Goal: Task Accomplishment & Management: Use online tool/utility

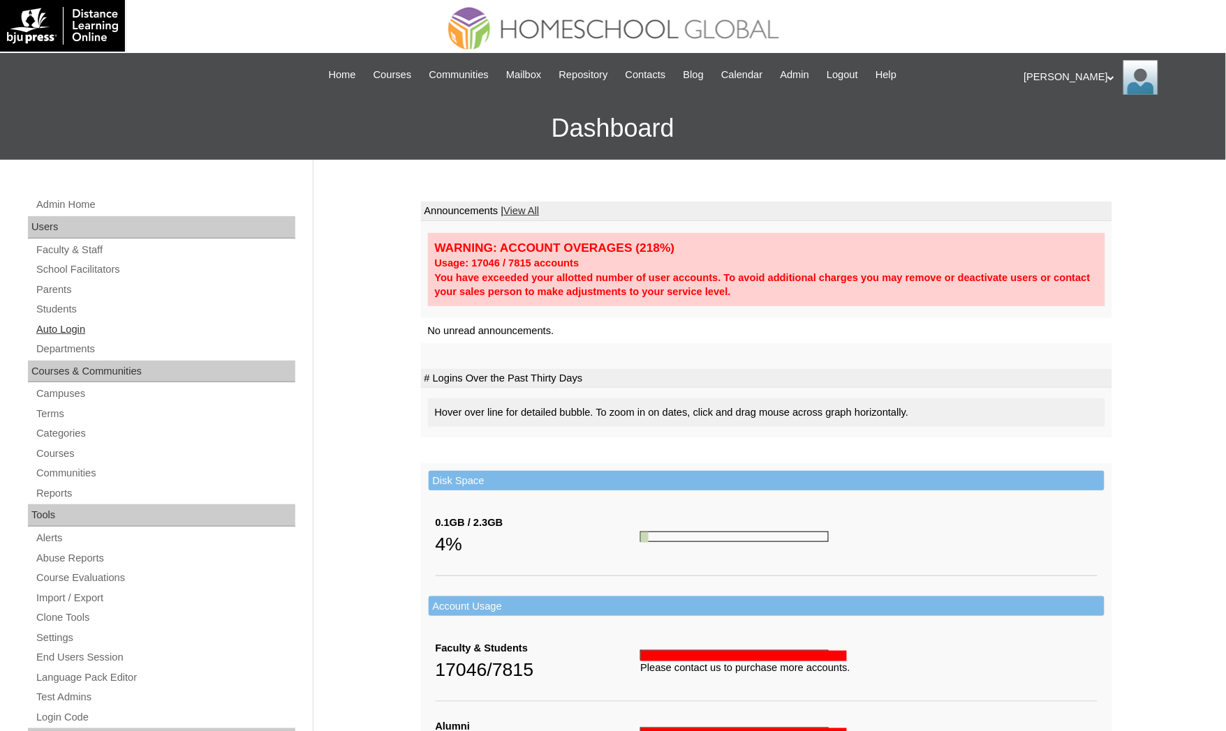
click at [66, 324] on link "Auto Login" at bounding box center [165, 329] width 260 height 17
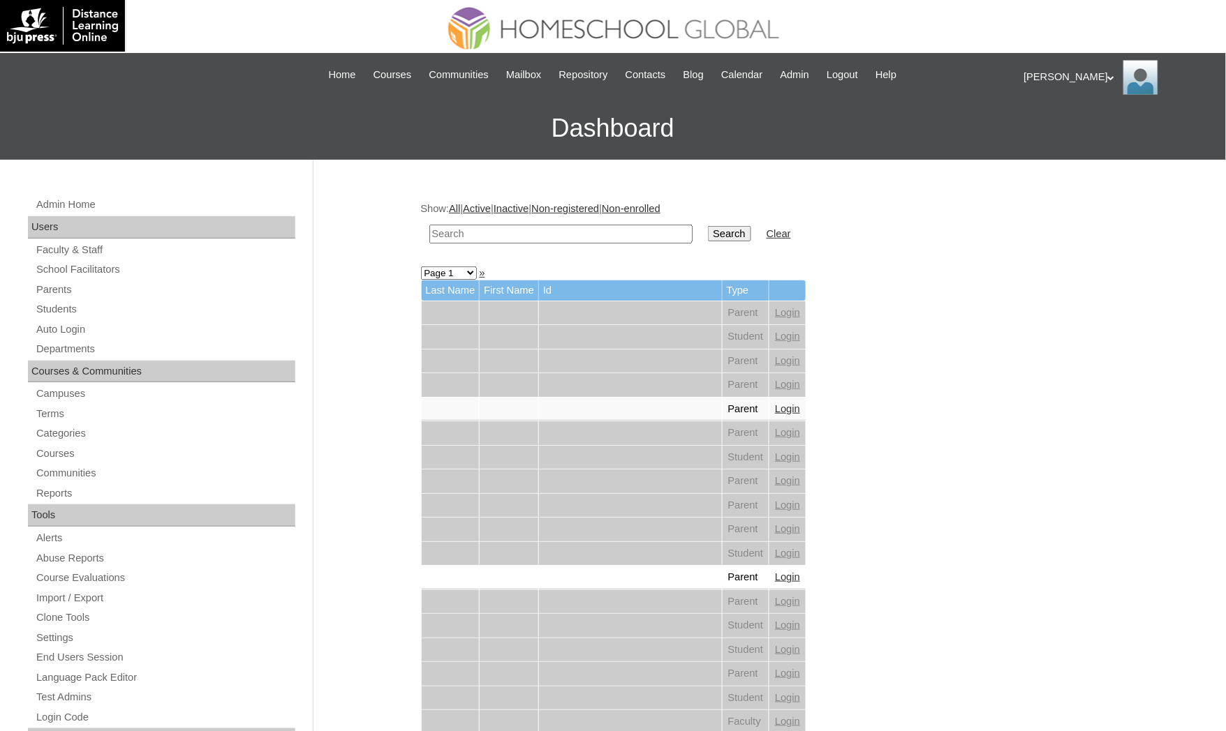
click at [57, 310] on link "Students" at bounding box center [165, 309] width 260 height 17
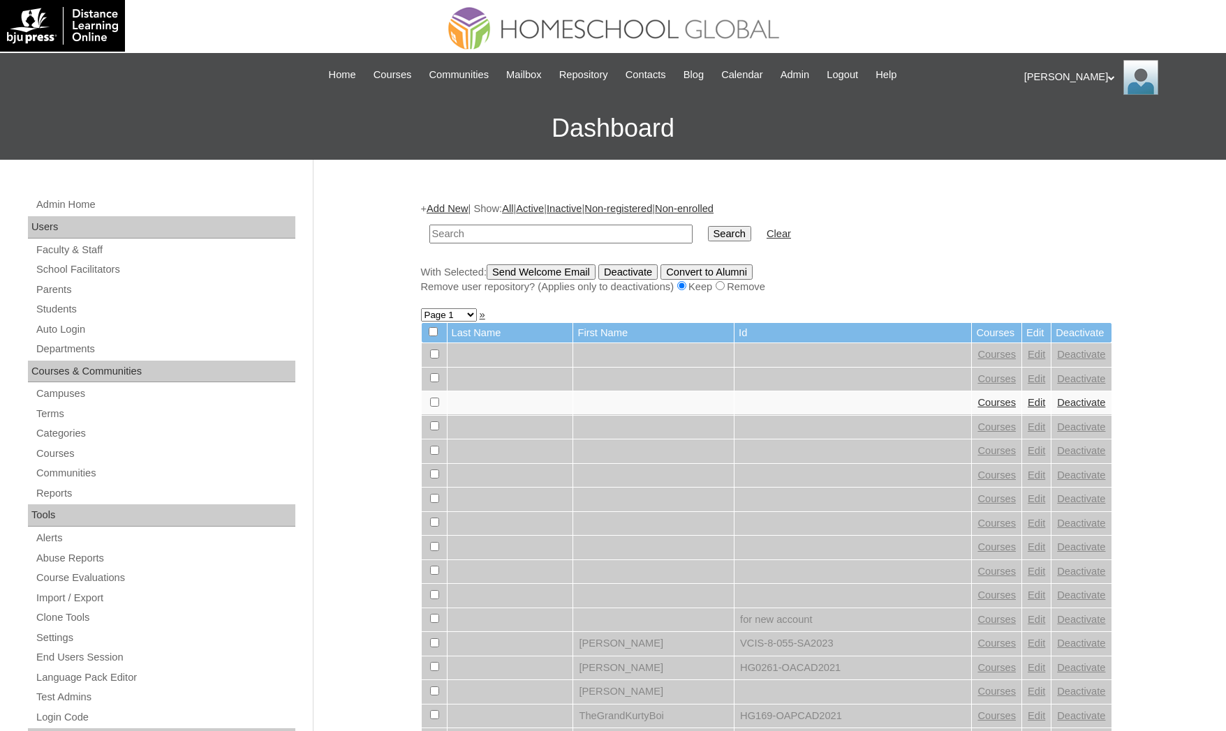
click at [514, 232] on input "text" at bounding box center [560, 234] width 263 height 19
type input "[PERSON_NAME]"
click at [708, 226] on input "Search" at bounding box center [729, 233] width 43 height 15
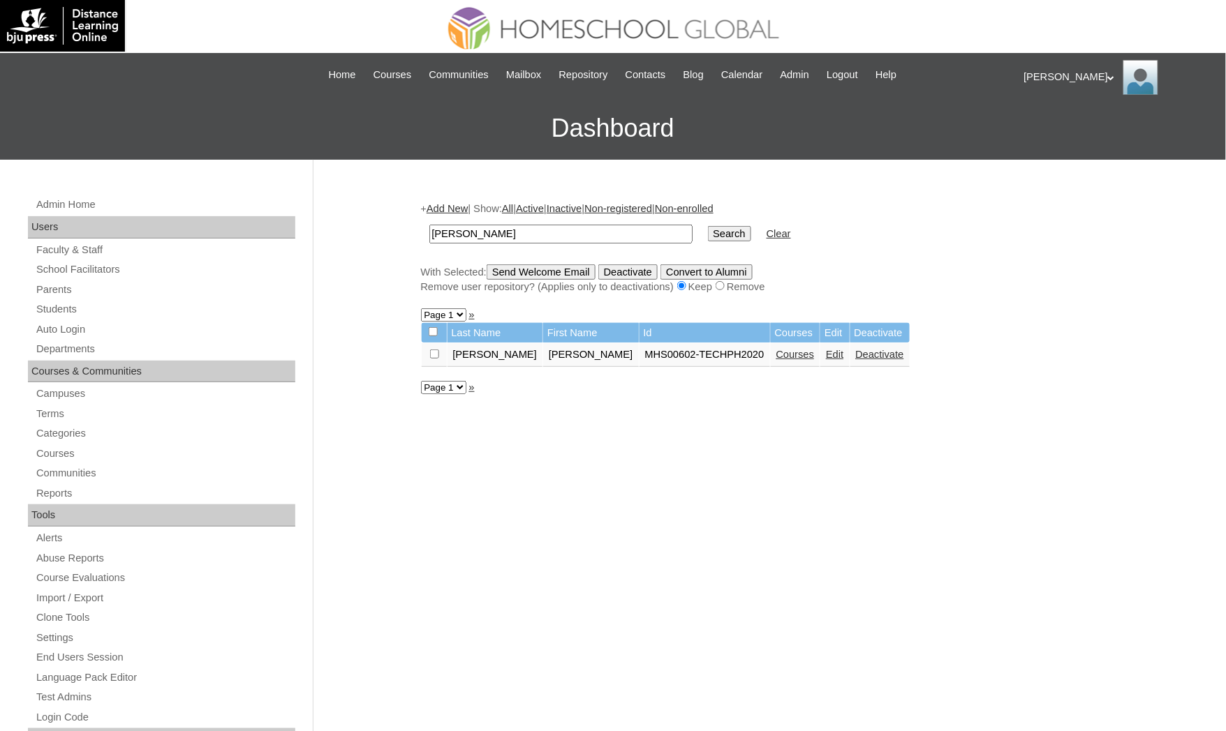
click at [776, 351] on link "Courses" at bounding box center [795, 354] width 38 height 11
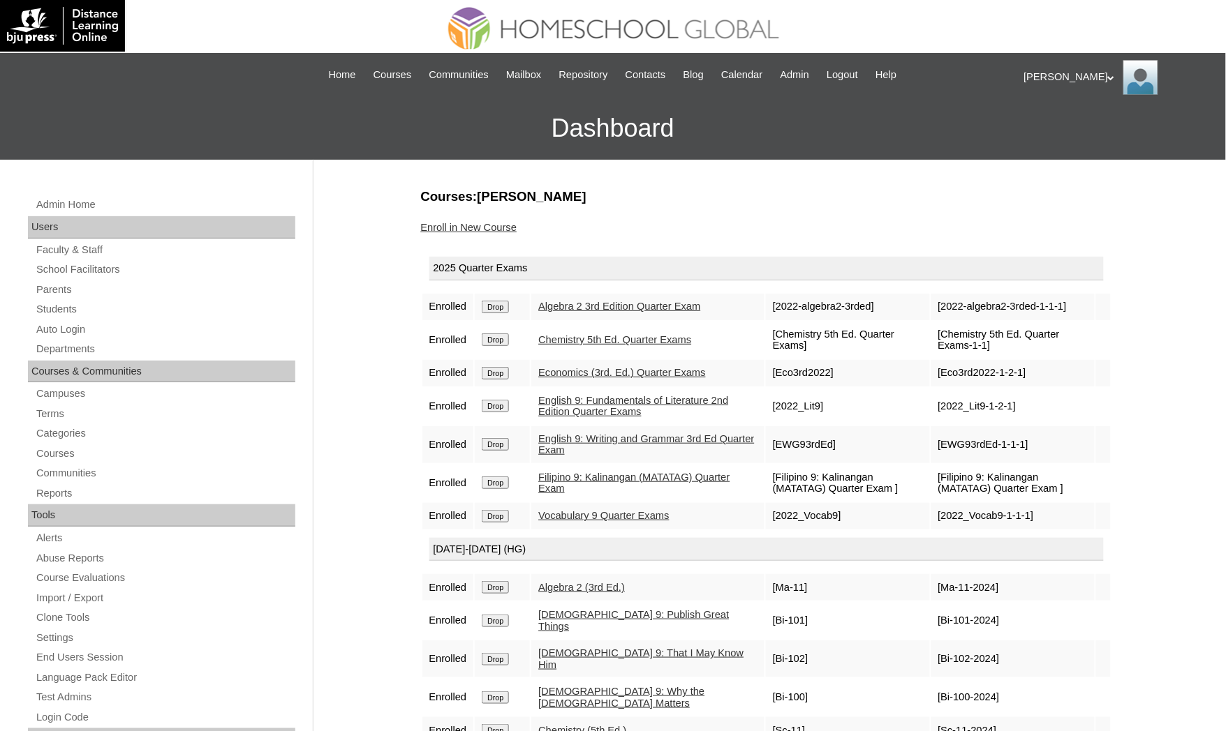
click at [7, 584] on div "Admin Home Users Faculty & Staff School Facilitators Parents Students Auto Logi…" at bounding box center [613, 641] width 1226 height 962
